Goal: Information Seeking & Learning: Compare options

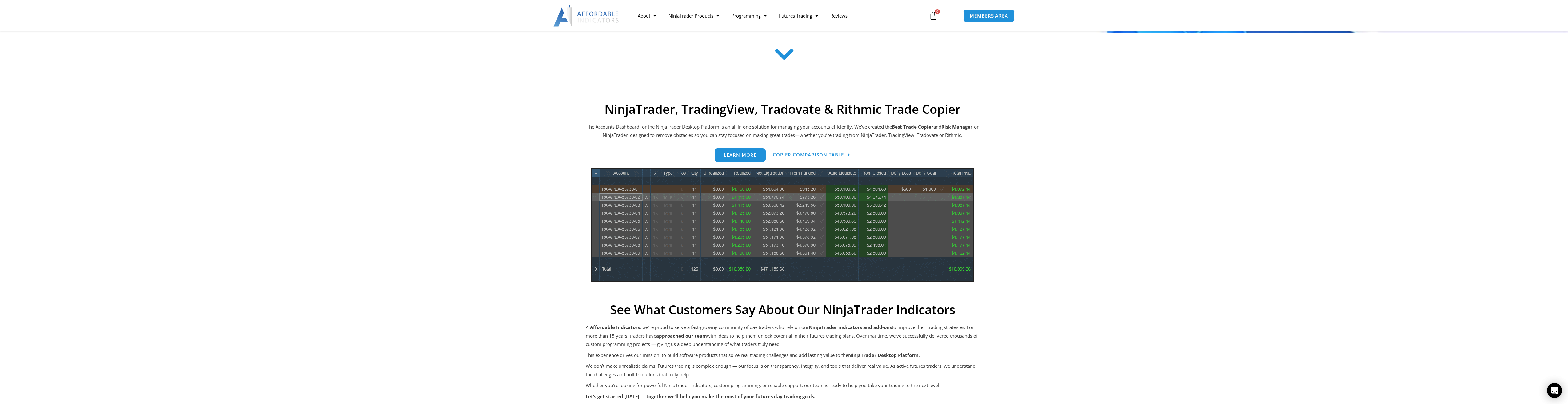
scroll to position [215, 0]
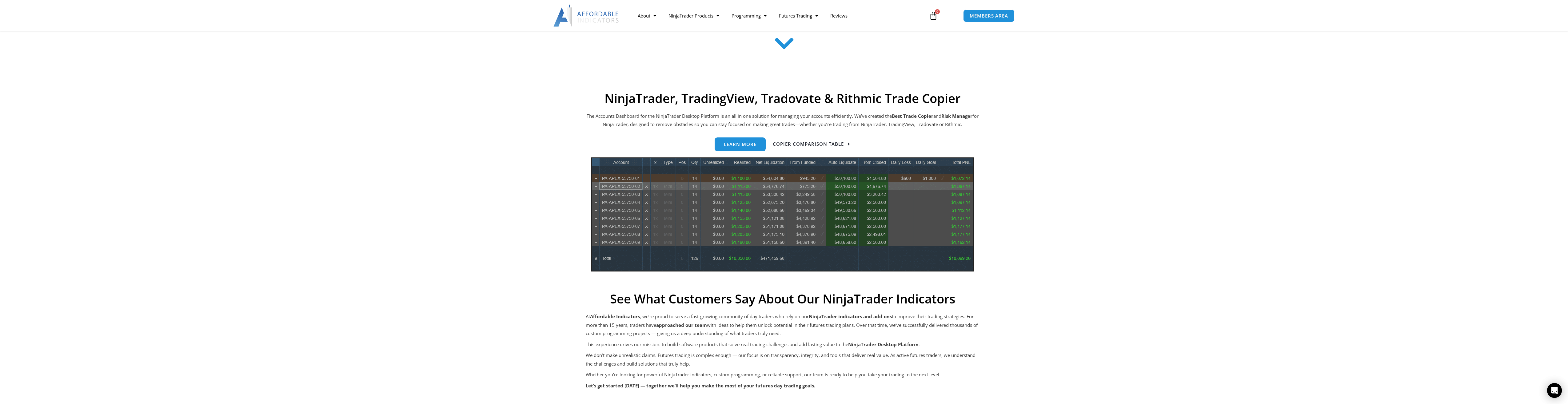
click at [803, 142] on span "Copier Comparison Table" at bounding box center [808, 144] width 71 height 5
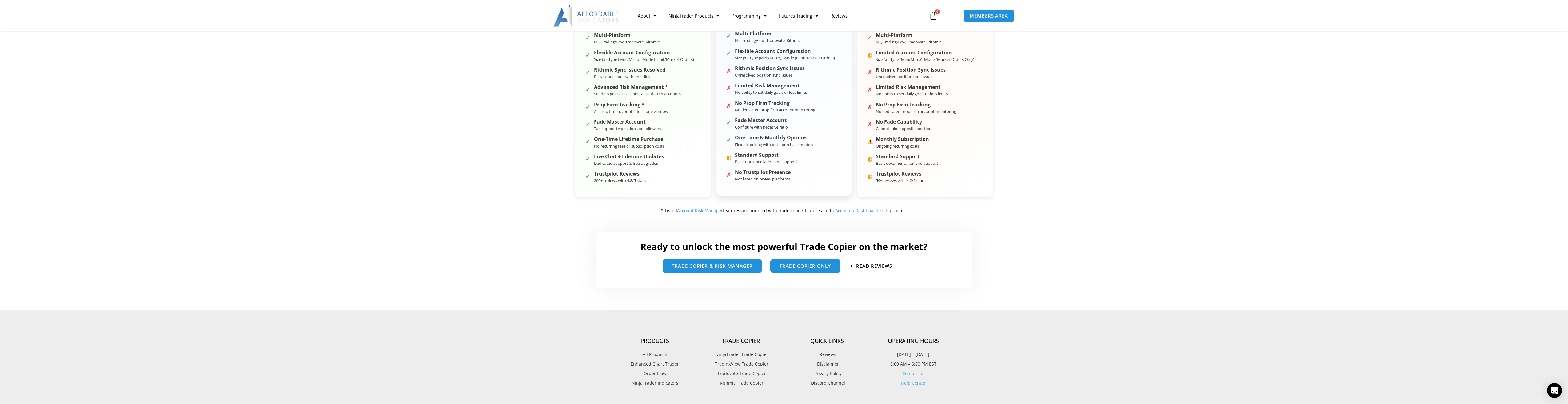
scroll to position [184, 0]
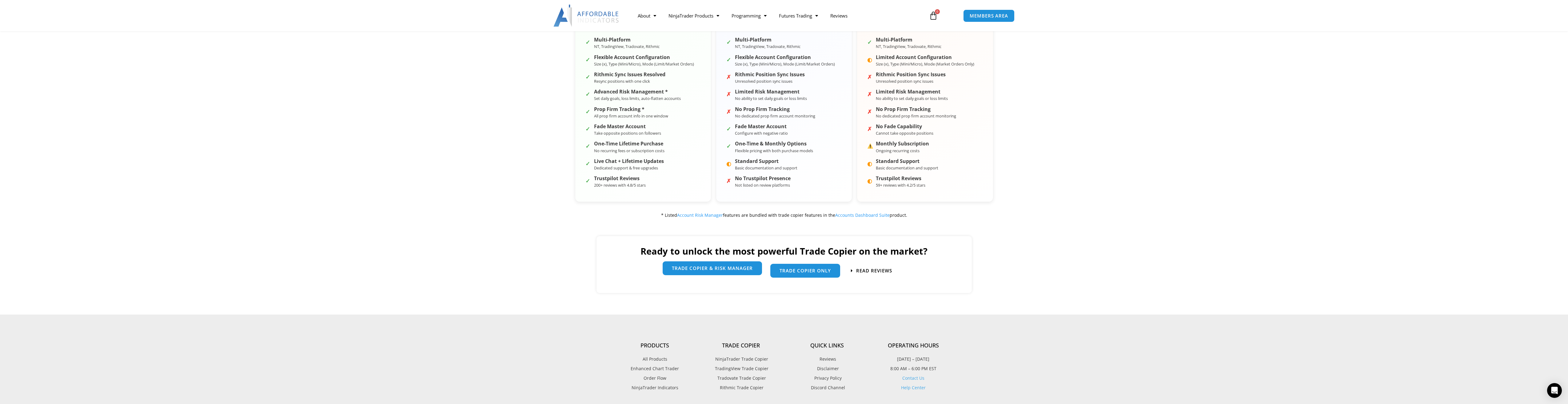
click at [729, 266] on link "trade copier & Risk manager" at bounding box center [712, 268] width 99 height 14
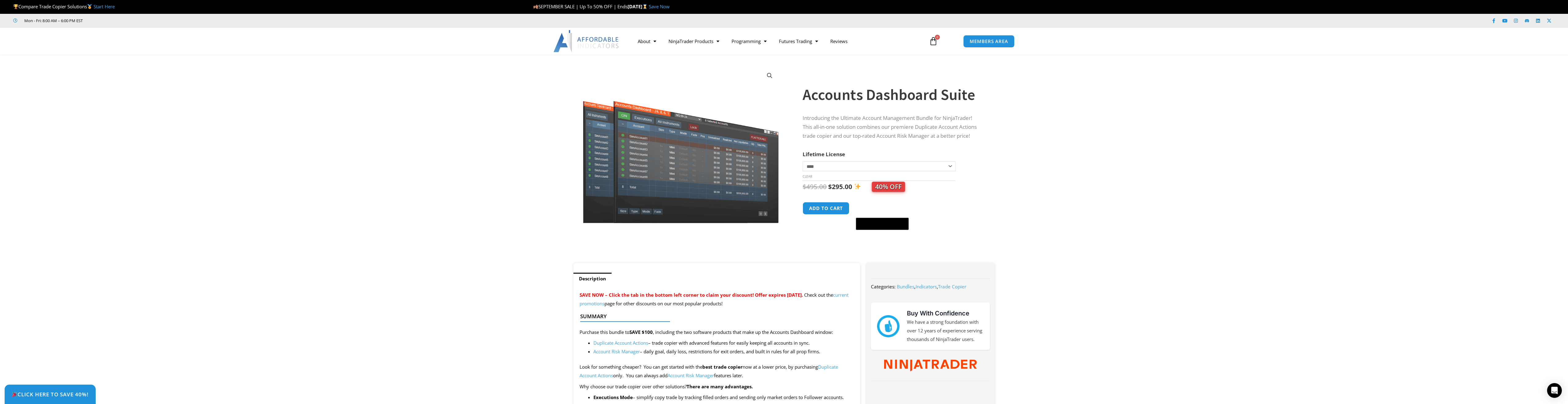
click at [951, 167] on select "**********" at bounding box center [879, 166] width 153 height 10
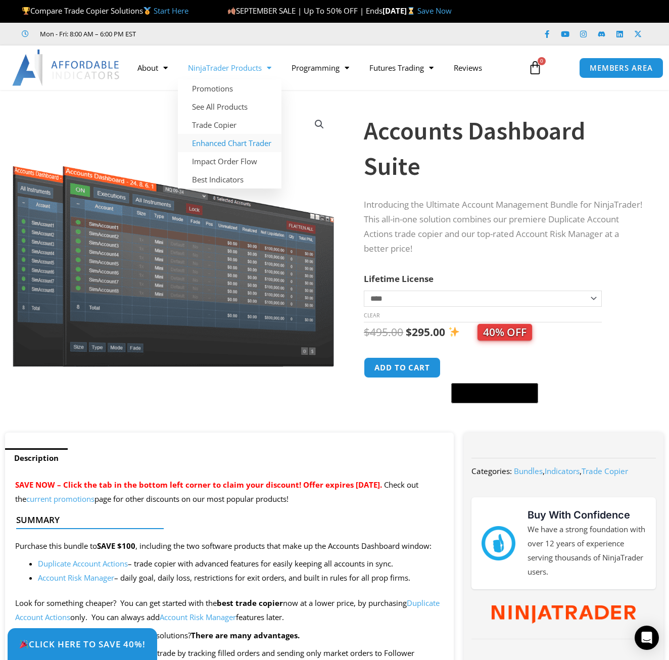
click at [228, 142] on link "Enhanced Chart Trader" at bounding box center [230, 143] width 104 height 18
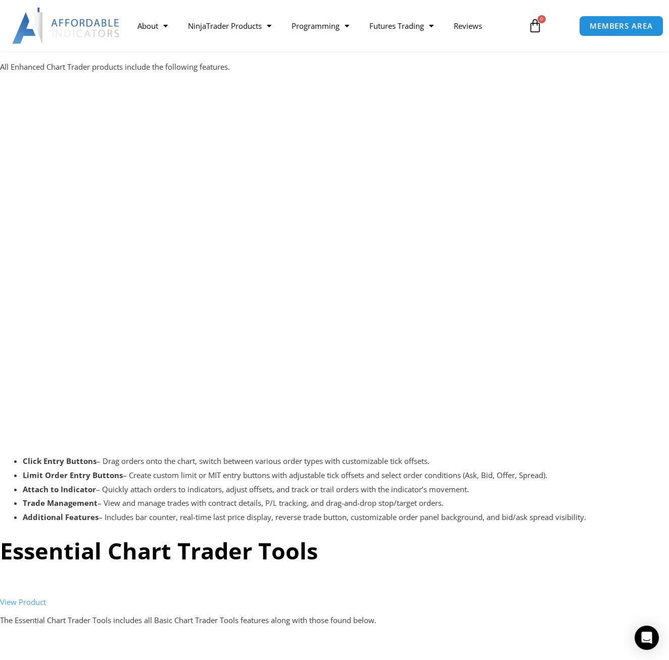
scroll to position [1162, 0]
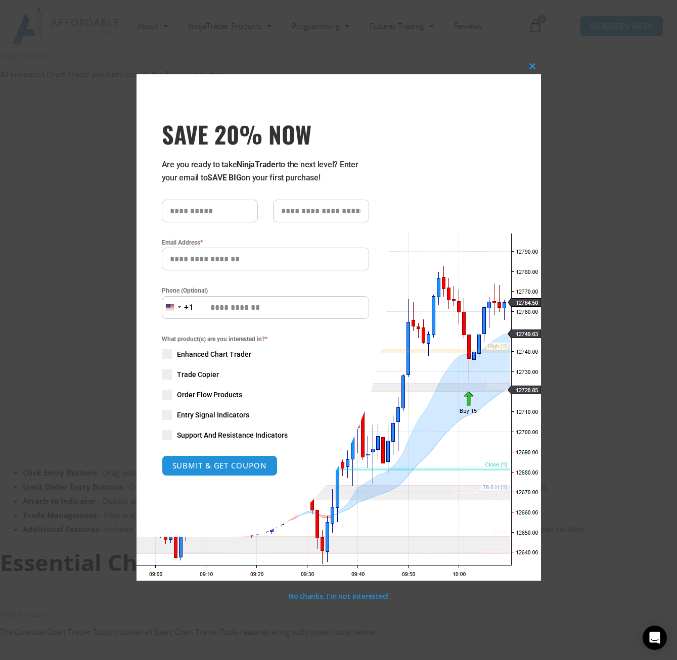
click at [56, 184] on div "Close this module SAVE 20% NOW Are you ready to take NinjaTrader to the next le…" at bounding box center [338, 330] width 677 height 660
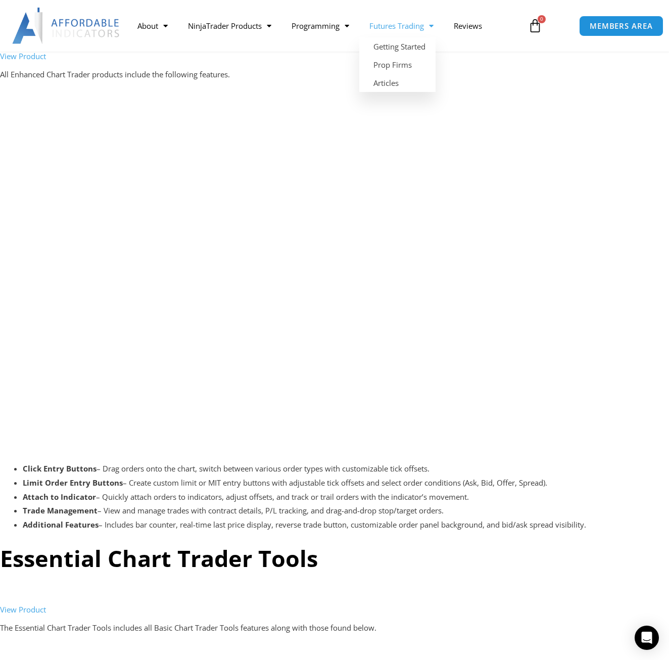
click at [399, 26] on link "Futures Trading" at bounding box center [401, 25] width 84 height 23
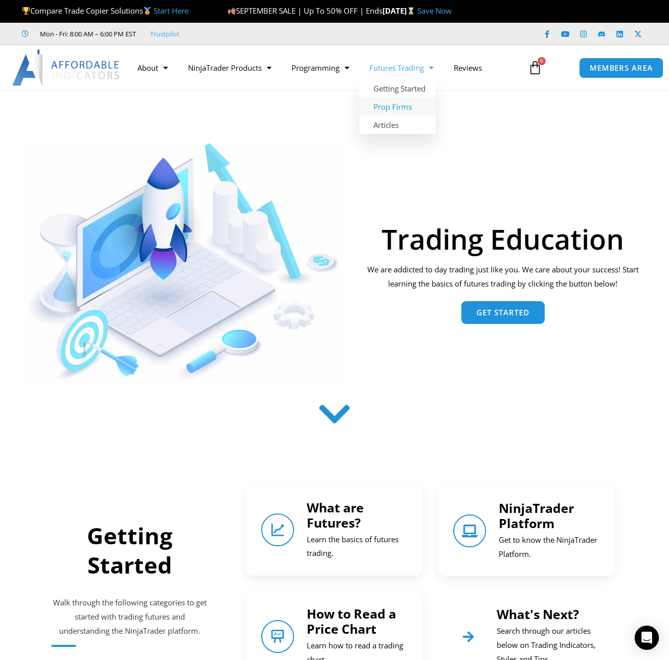
click at [402, 109] on link "Prop Firms" at bounding box center [397, 107] width 76 height 18
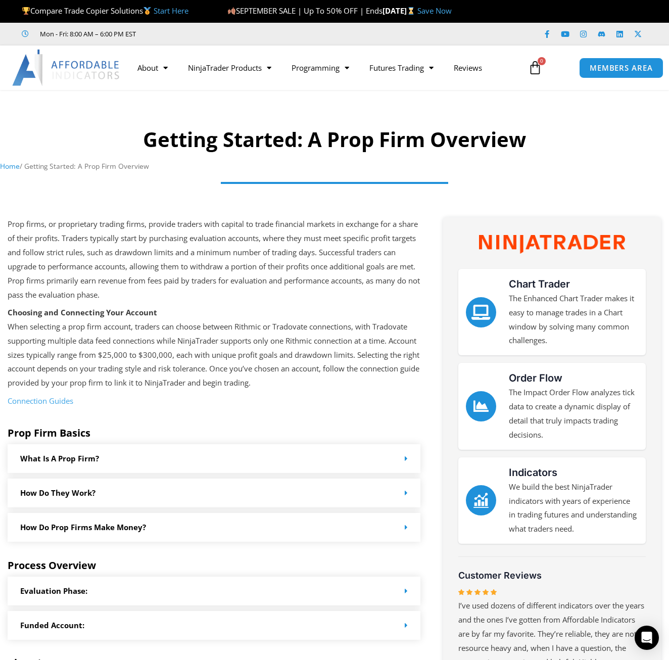
click at [41, 64] on img at bounding box center [66, 68] width 109 height 36
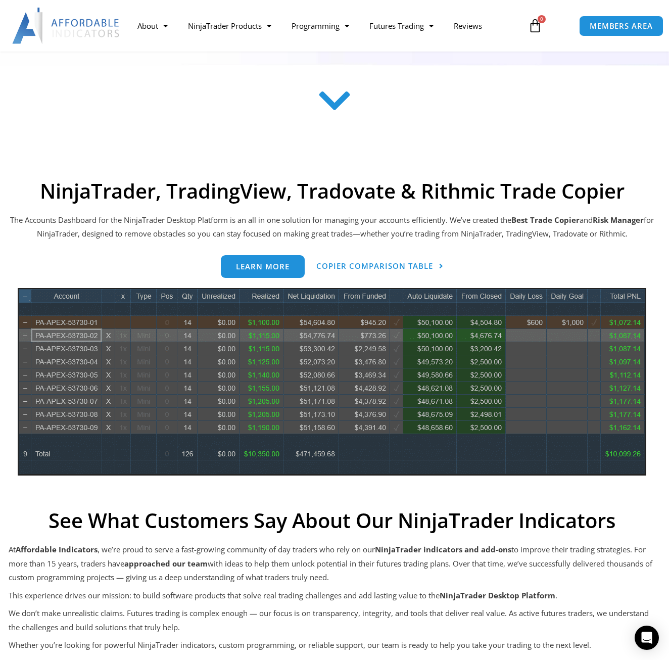
scroll to position [354, 0]
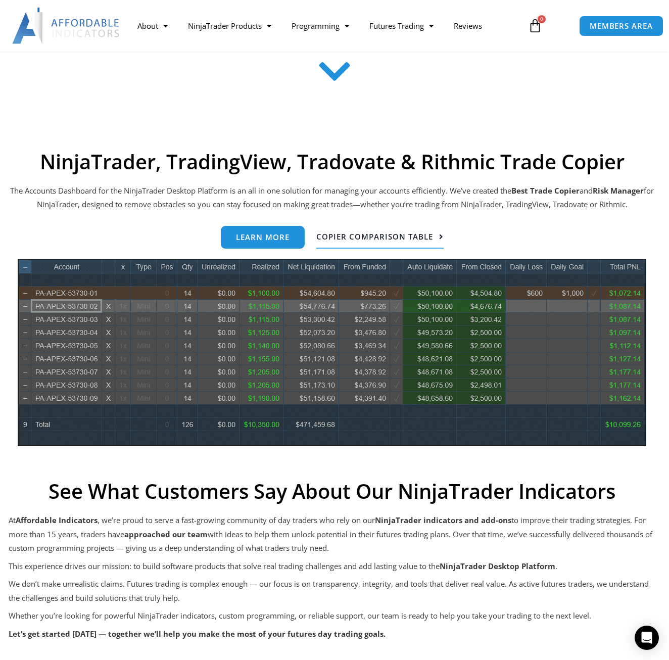
click at [417, 235] on span "Copier Comparison Table" at bounding box center [374, 237] width 117 height 8
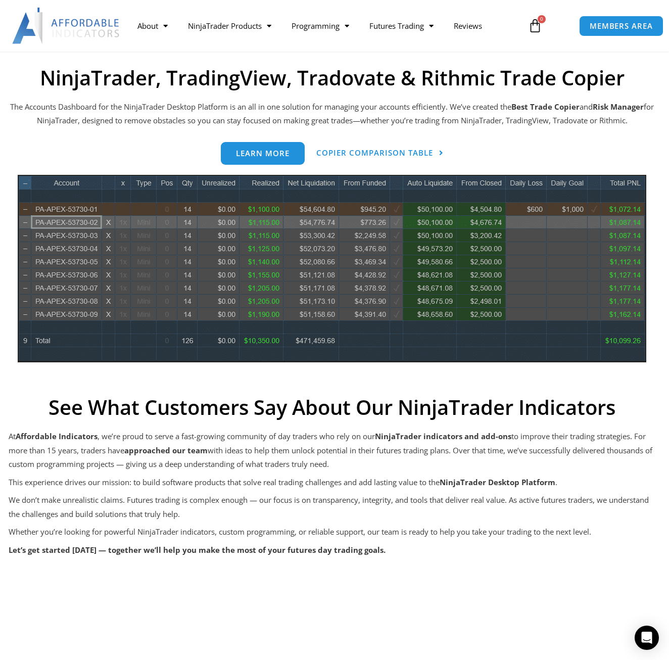
scroll to position [455, 0]
